Goal: Check status: Check status

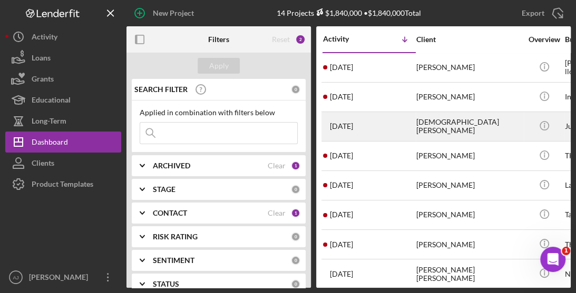
click at [421, 125] on div "[DEMOGRAPHIC_DATA][PERSON_NAME]" at bounding box center [468, 127] width 105 height 28
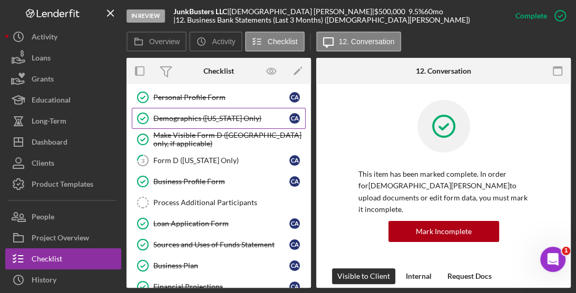
scroll to position [88, 0]
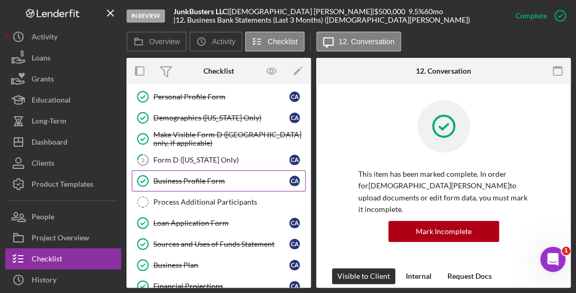
click at [215, 181] on div "Business Profile Form" at bounding box center [221, 181] width 136 height 8
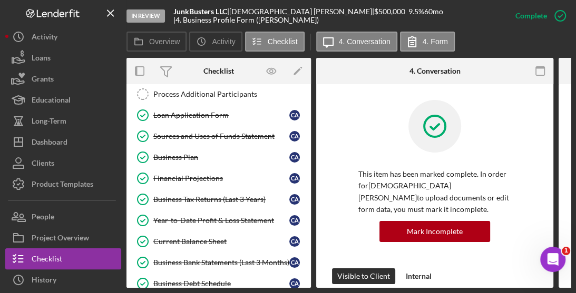
scroll to position [196, 0]
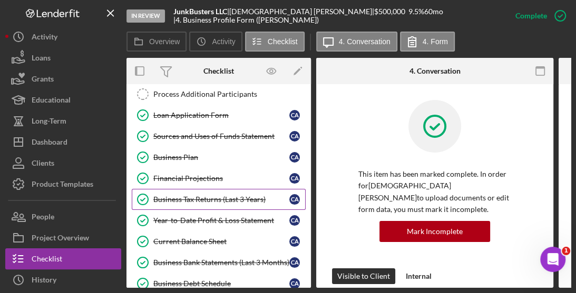
click at [219, 189] on link "Business Tax Returns (Last 3 Years) Business Tax Returns (Last 3 Years) C A" at bounding box center [219, 199] width 174 height 21
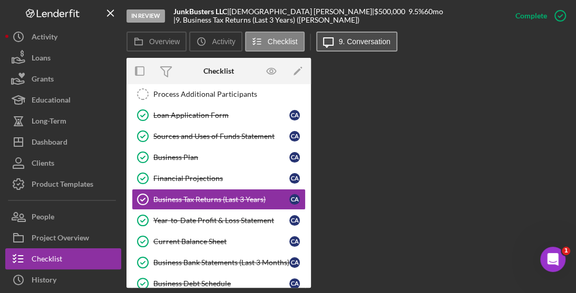
click at [357, 40] on label "9. Conversation" at bounding box center [365, 41] width 52 height 8
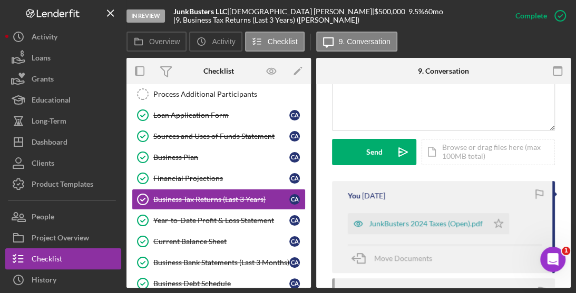
scroll to position [292, 0]
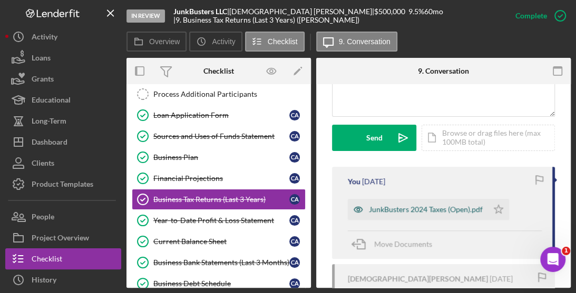
click at [422, 205] on div "JunkBusters 2024 Taxes (Open).pdf" at bounding box center [426, 209] width 114 height 8
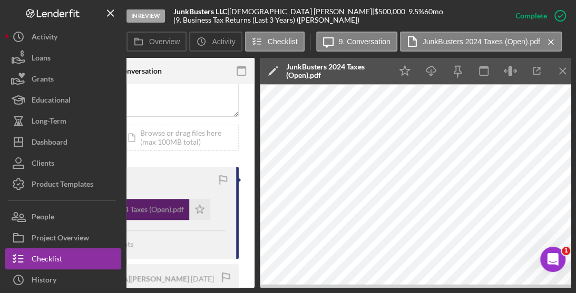
scroll to position [0, 303]
